Goal: Task Accomplishment & Management: Manage account settings

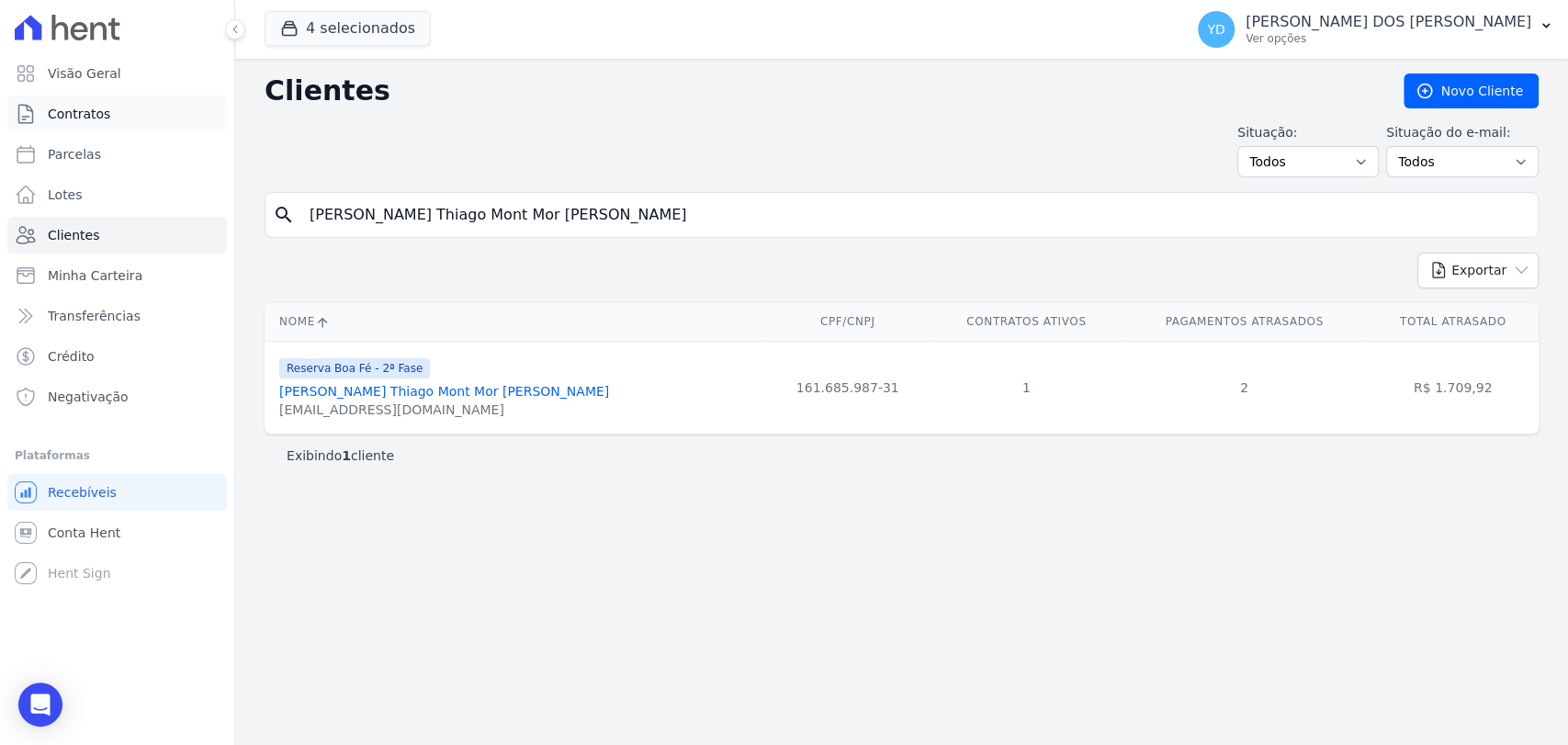
click at [169, 124] on link "Contratos" at bounding box center [117, 113] width 220 height 37
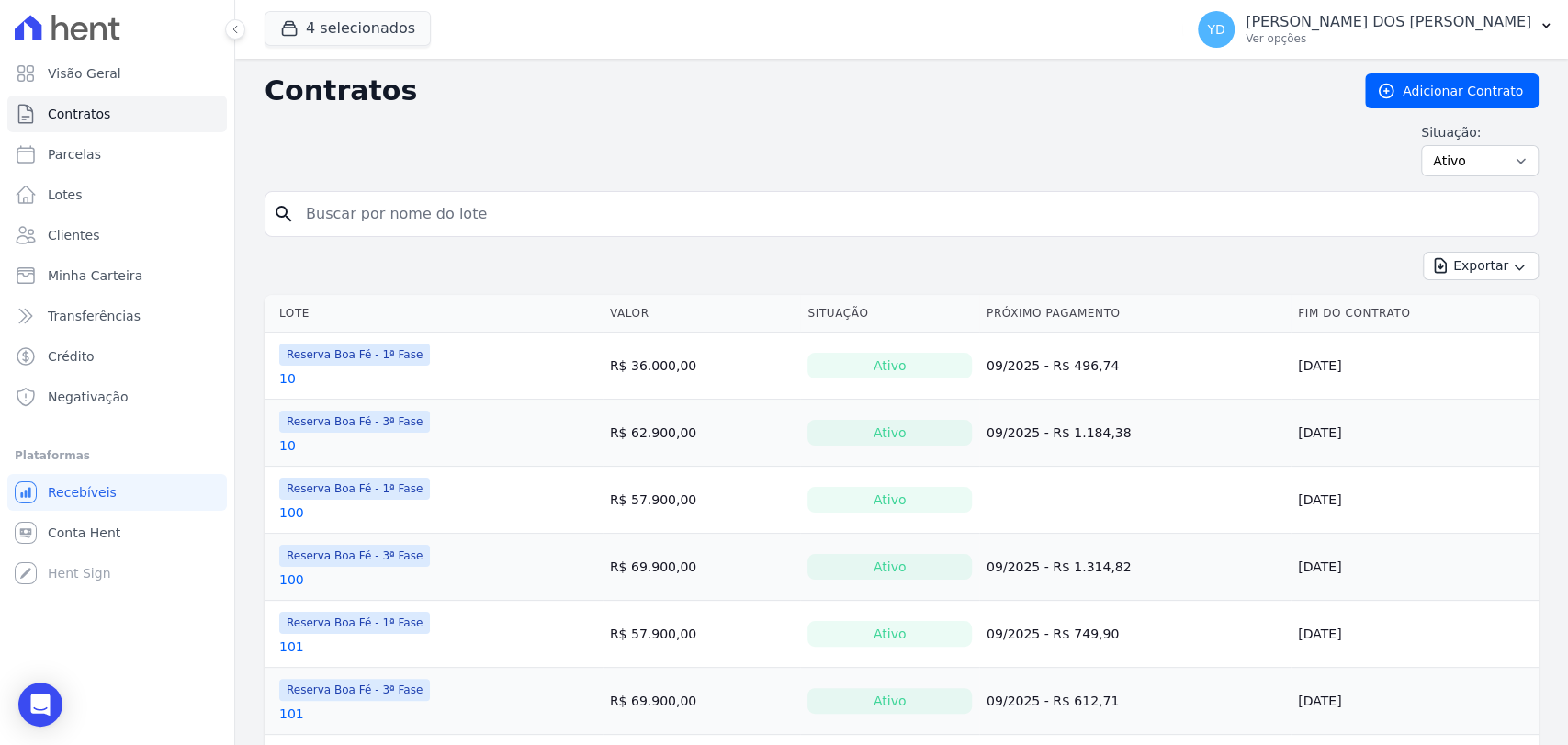
click at [371, 202] on input "search" at bounding box center [913, 213] width 1236 height 37
type input "44"
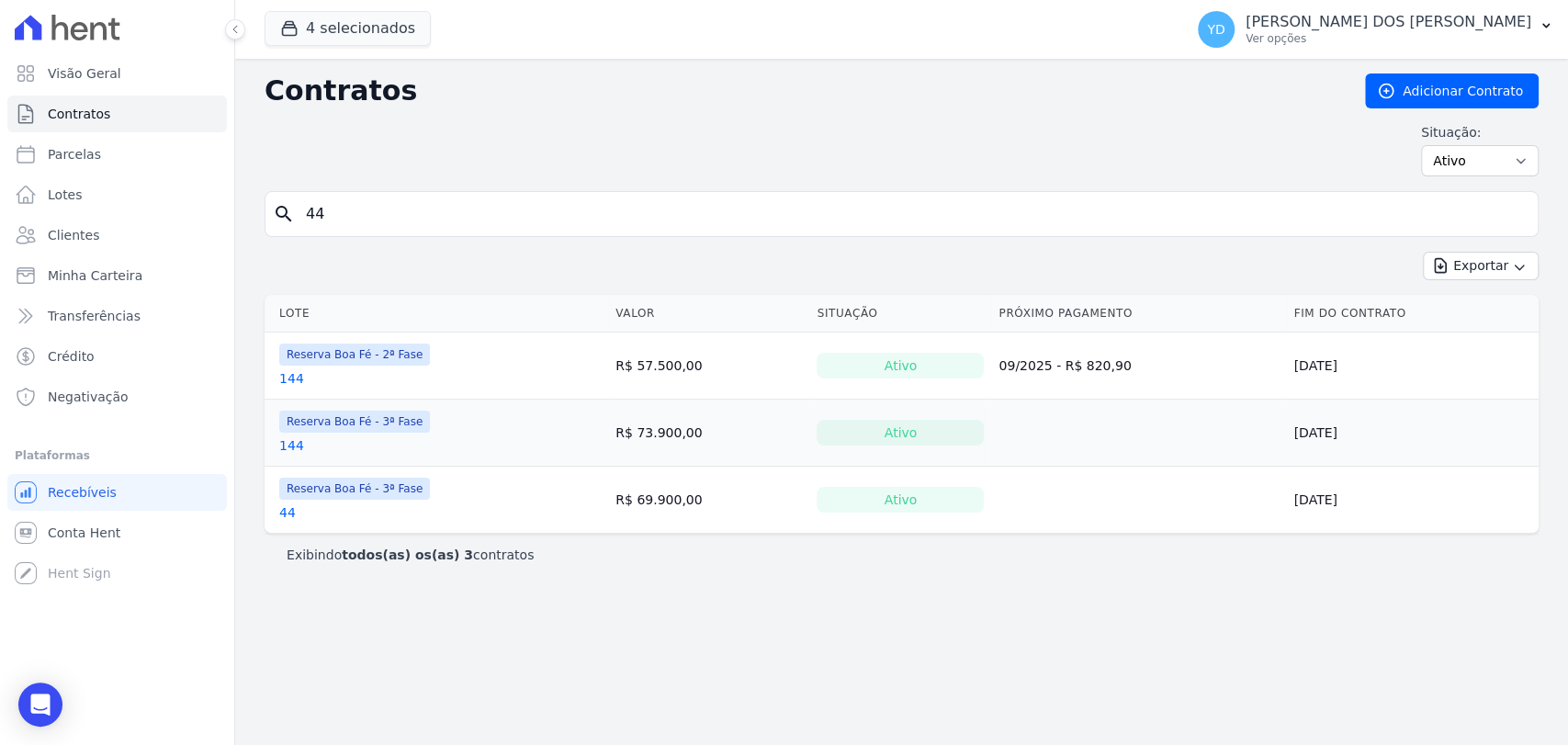
click at [283, 509] on link "44" at bounding box center [287, 513] width 17 height 19
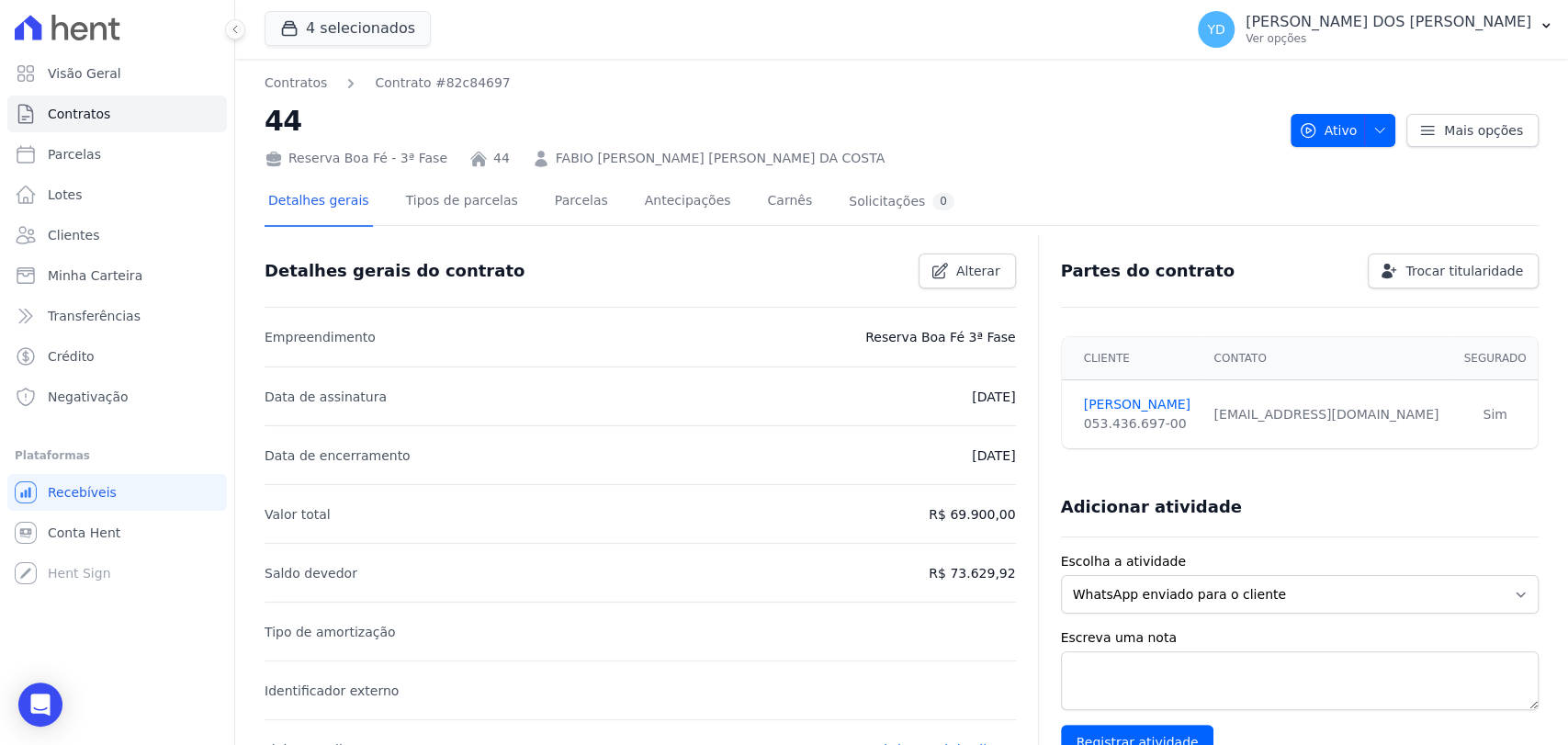
scroll to position [608, 0]
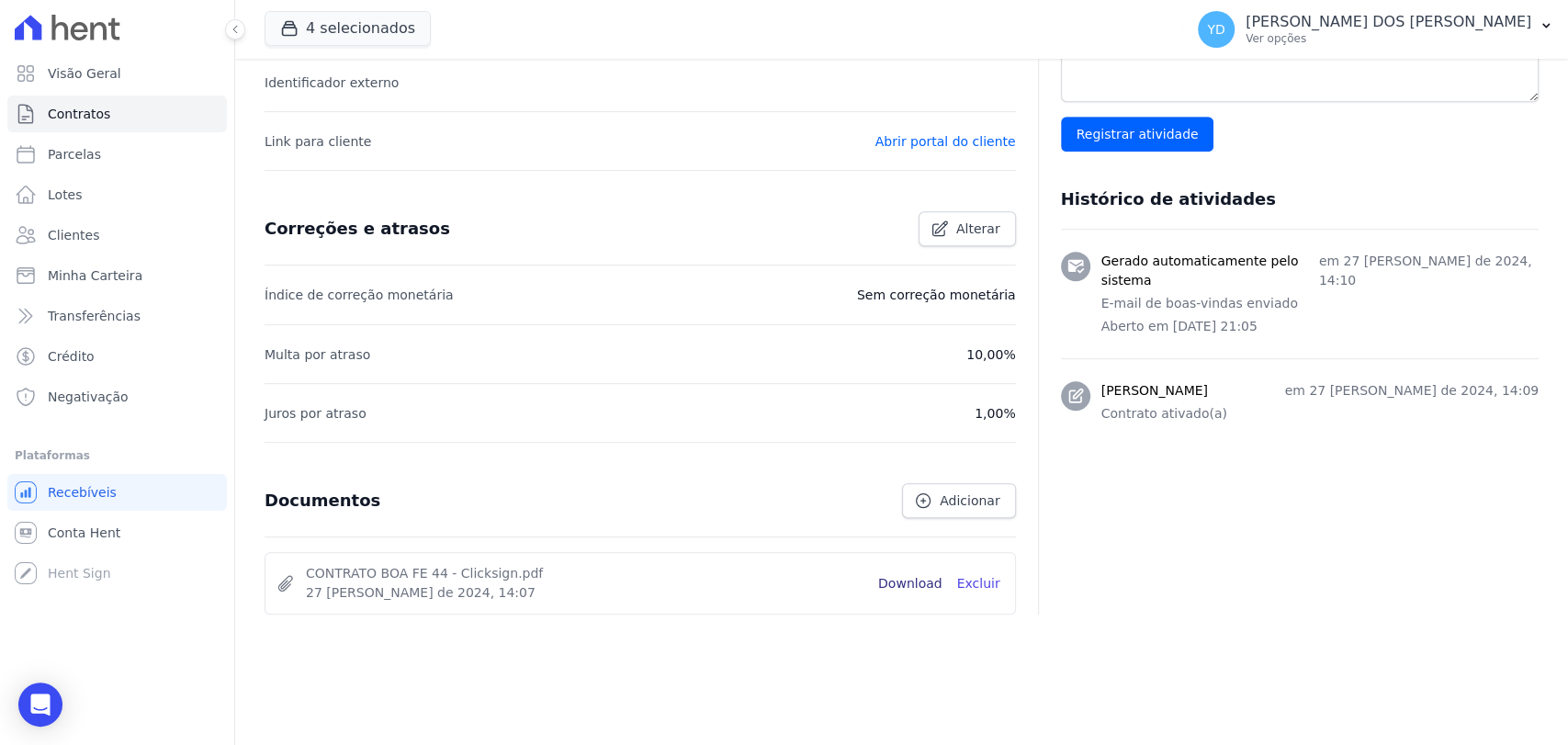
click at [893, 585] on link "Download" at bounding box center [910, 583] width 65 height 20
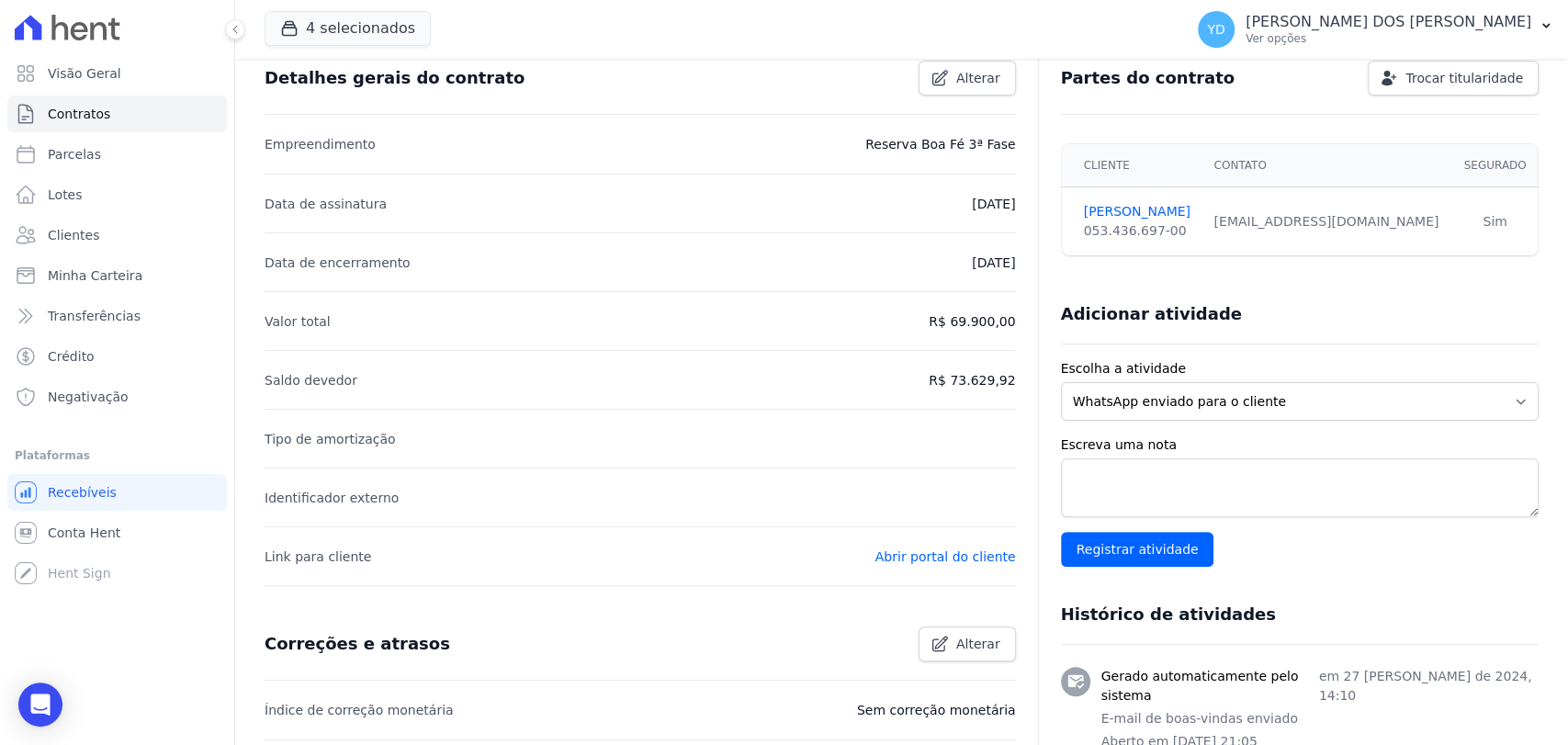
scroll to position [0, 0]
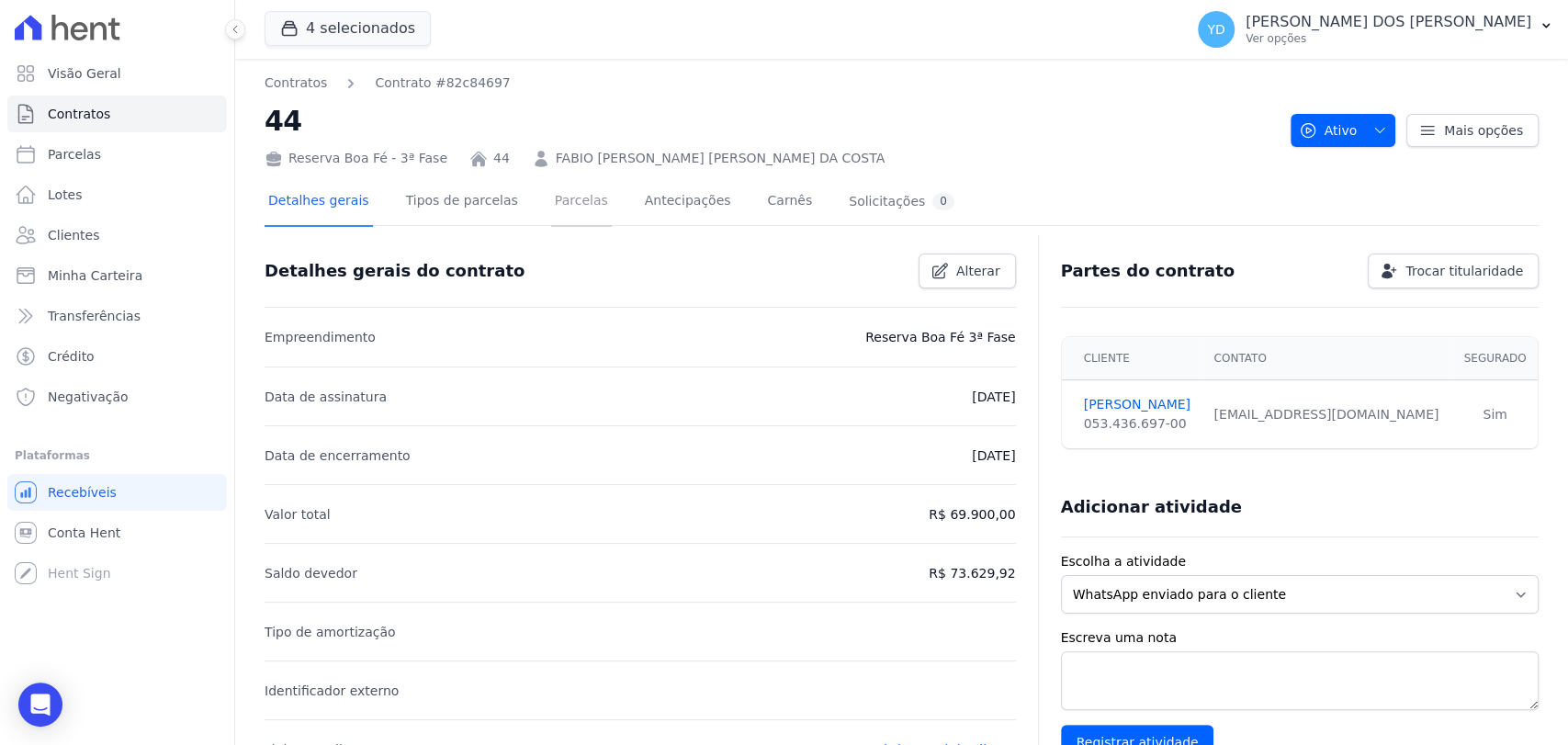
click at [551, 200] on link "Parcelas" at bounding box center [581, 202] width 61 height 49
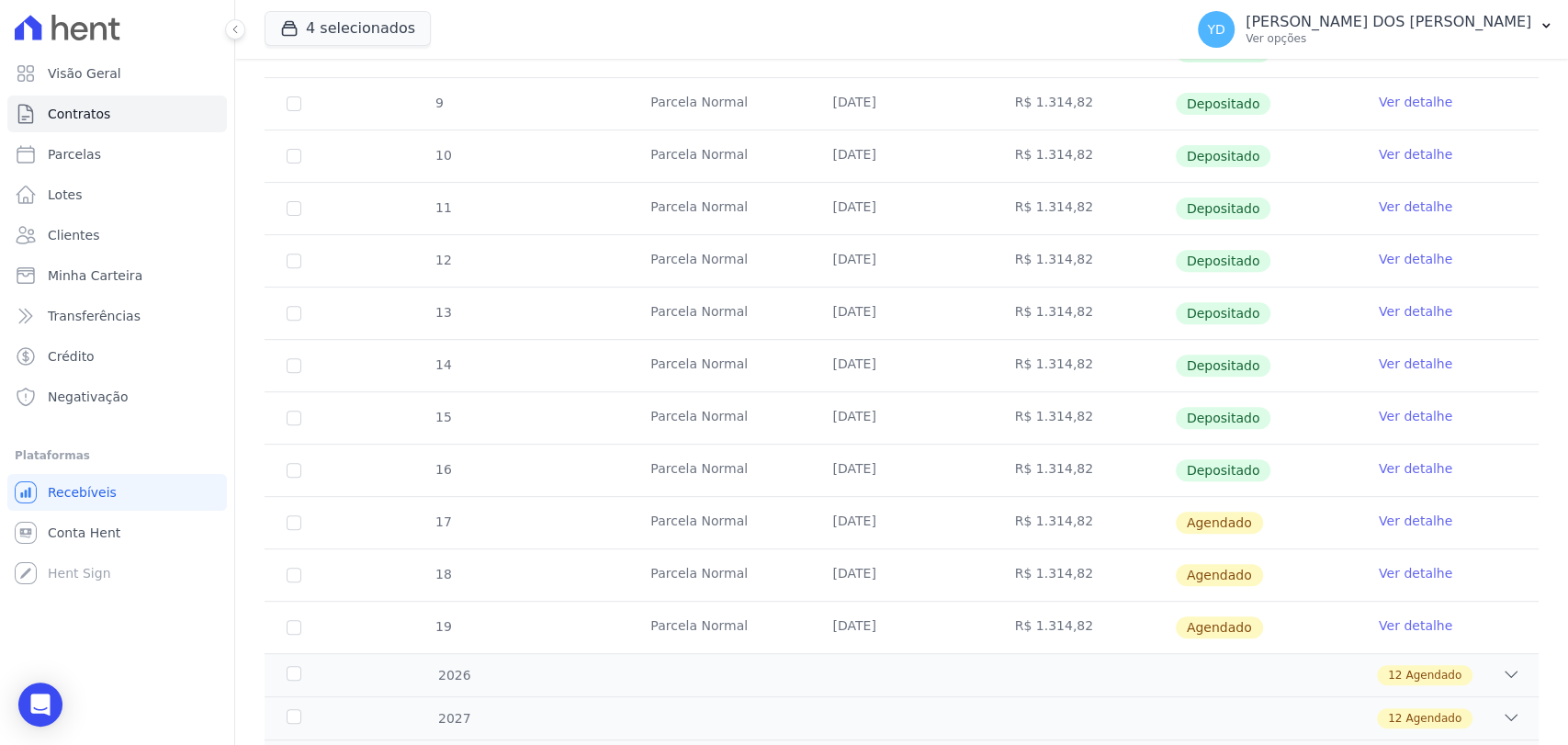
scroll to position [408, 0]
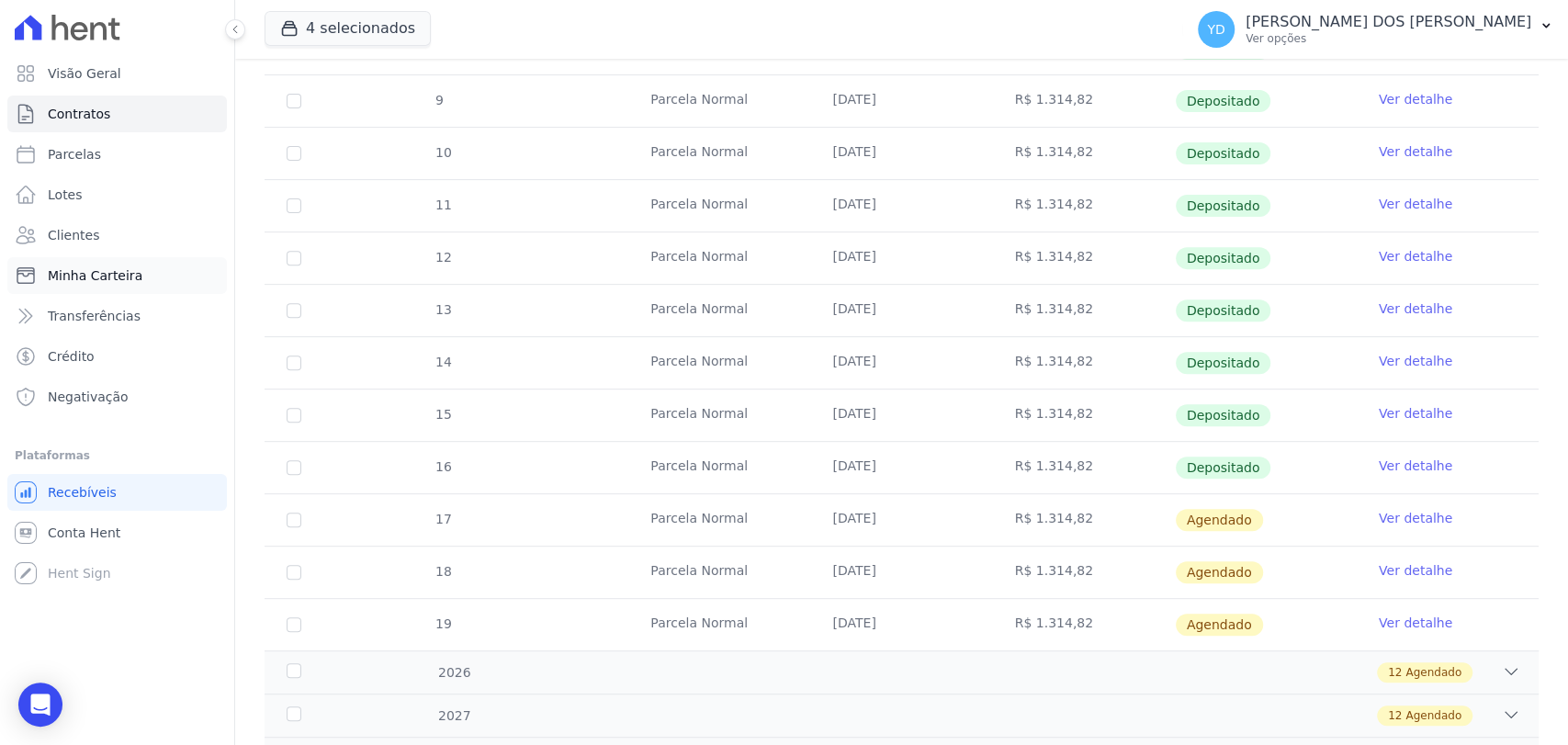
click at [154, 272] on link "Minha Carteira" at bounding box center [117, 275] width 220 height 37
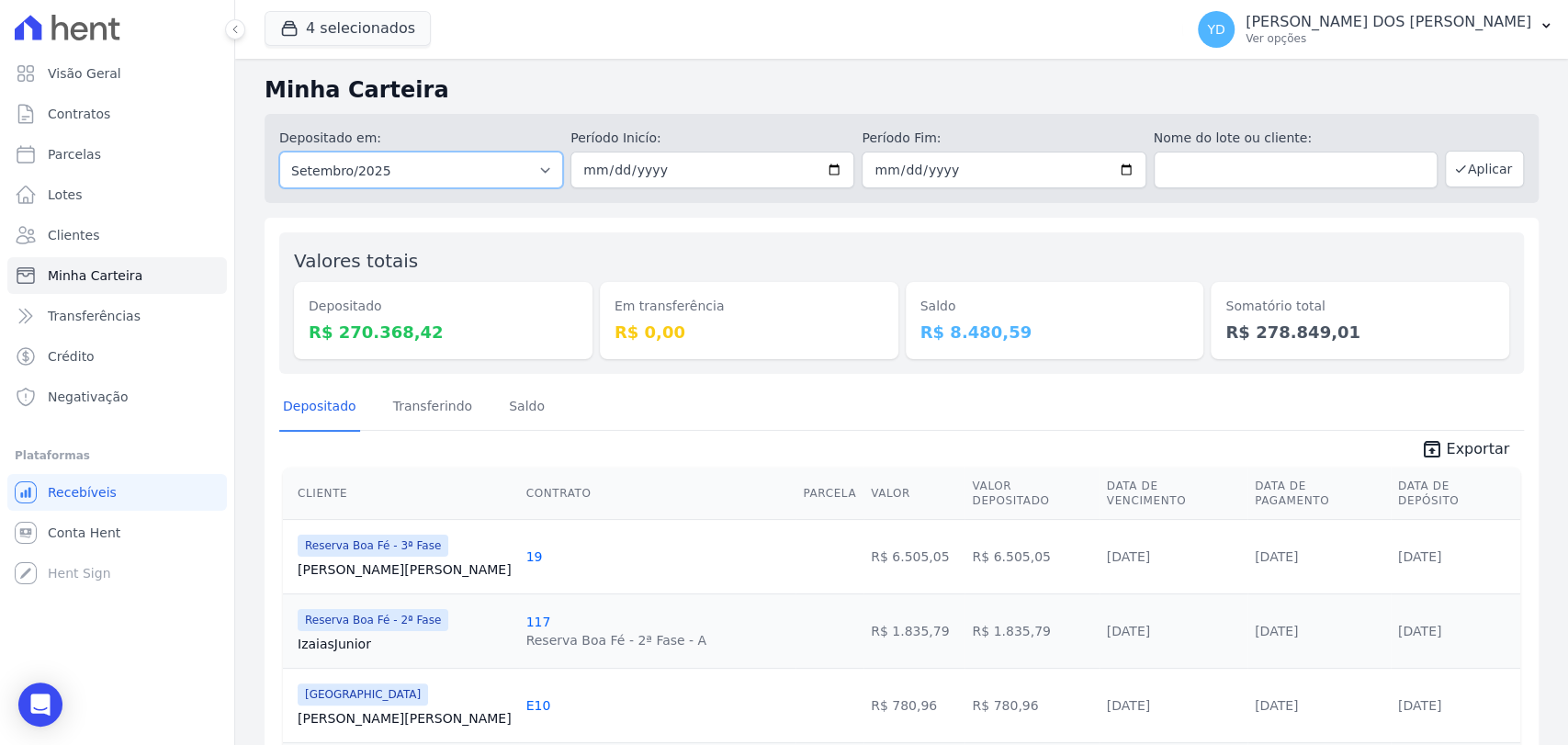
click at [394, 168] on select "Todos os meses Abril/2022 Maio/2022 Junho/2022 Julho/2022 Agosto/2022 Setembro/…" at bounding box center [420, 169] width 284 height 37
select select "08/2025"
click at [279, 152] on select "Todos os meses Abril/2022 Maio/2022 Junho/2022 Julho/2022 Agosto/2022 Setembro/…" at bounding box center [420, 169] width 284 height 37
click at [600, 175] on input "date" at bounding box center [711, 169] width 284 height 37
click at [830, 162] on input "date" at bounding box center [711, 169] width 284 height 37
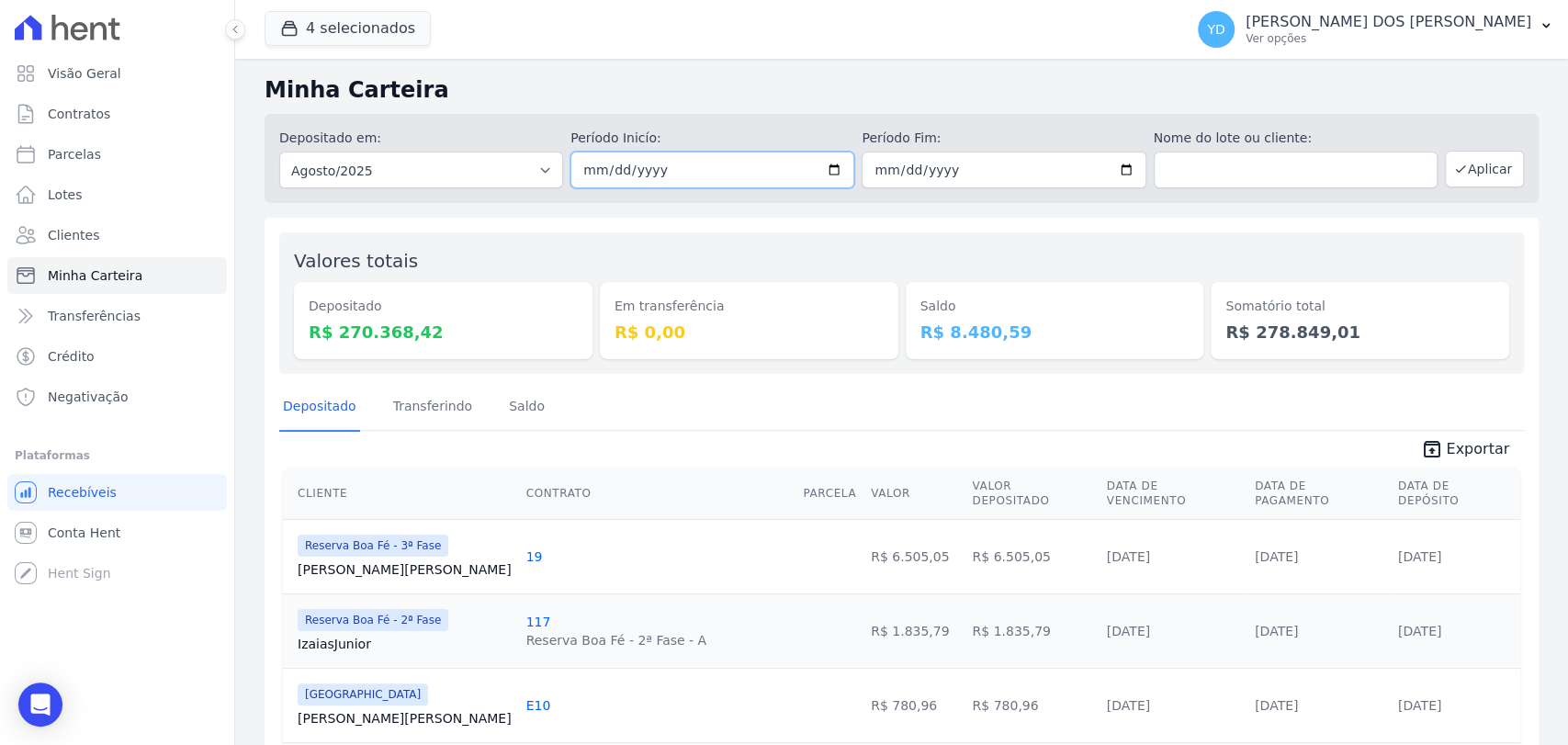
type input "[DATE]"
click at [1112, 172] on input "date" at bounding box center [1004, 169] width 284 height 37
type input "[DATE]"
click at [1455, 168] on button "Aplicar" at bounding box center [1485, 168] width 79 height 37
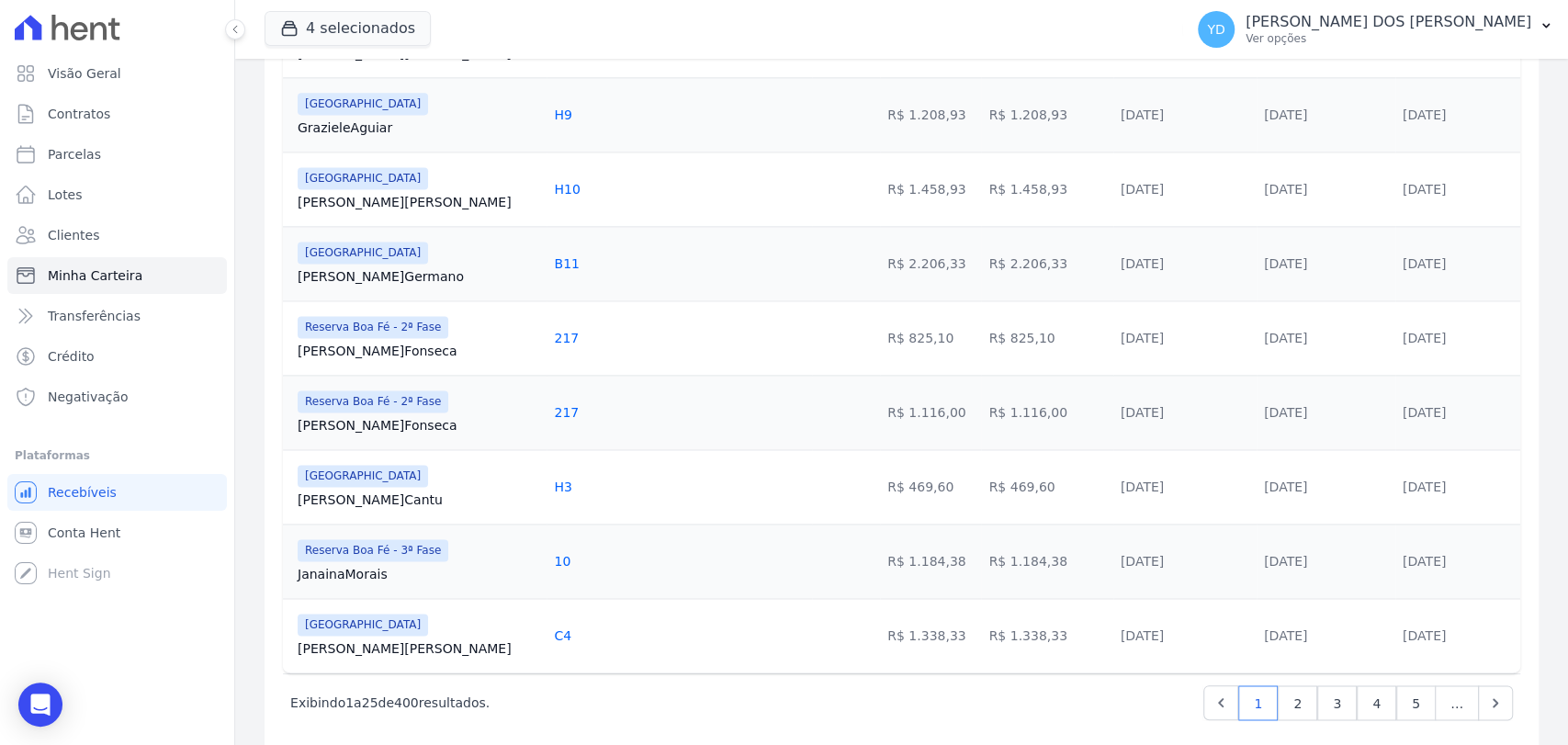
scroll to position [1715, 0]
